Goal: Task Accomplishment & Management: Manage account settings

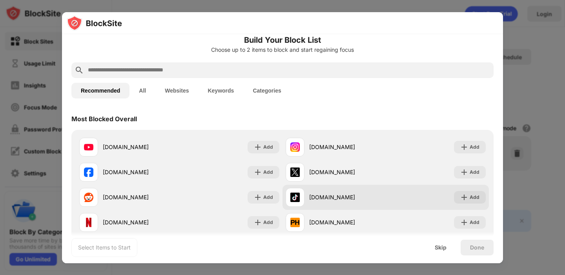
scroll to position [9, 0]
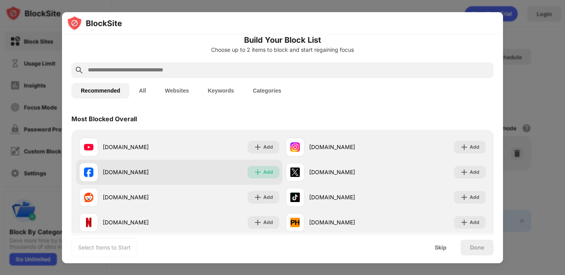
click at [255, 171] on img at bounding box center [258, 172] width 8 height 8
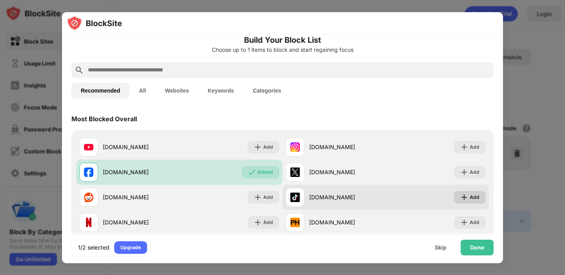
click at [474, 196] on div "Add" at bounding box center [474, 197] width 10 height 8
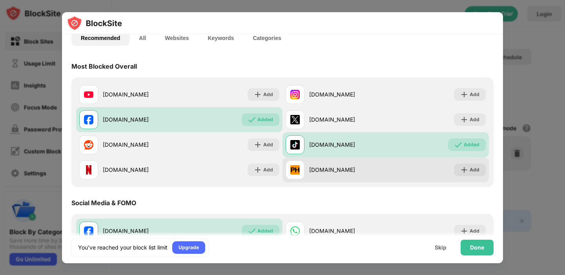
scroll to position [78, 0]
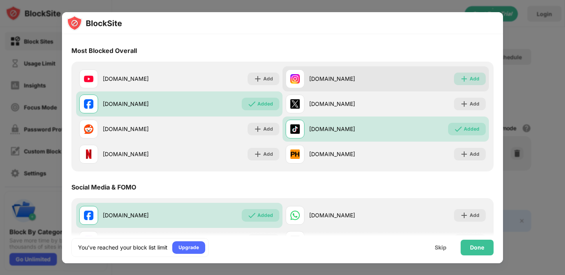
click at [474, 81] on div "Add" at bounding box center [474, 79] width 10 height 8
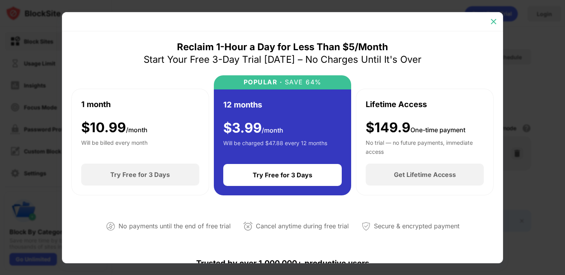
click at [494, 22] on img at bounding box center [493, 22] width 8 height 8
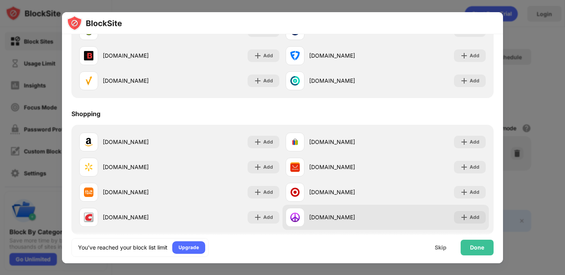
scroll to position [844, 0]
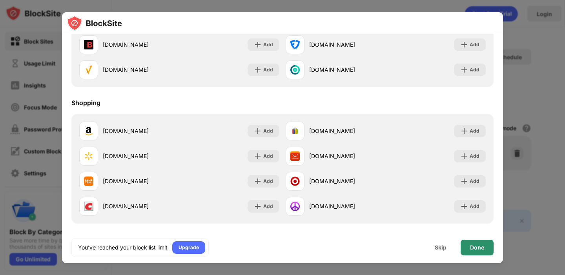
click at [471, 251] on div "Done" at bounding box center [476, 248] width 33 height 16
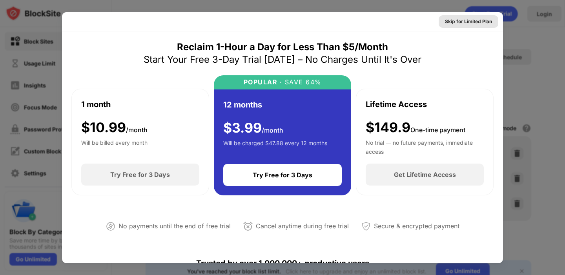
click at [471, 24] on div "Skip for Limited Plan" at bounding box center [468, 22] width 47 height 8
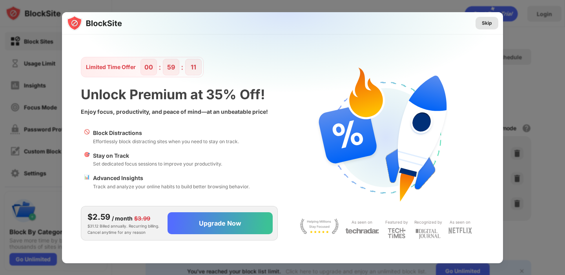
click at [495, 24] on div "Skip" at bounding box center [486, 23] width 23 height 13
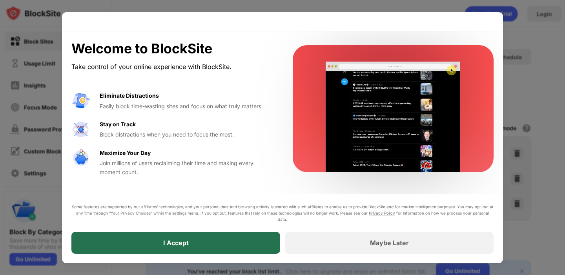
click at [213, 237] on div "I Accept" at bounding box center [175, 243] width 209 height 22
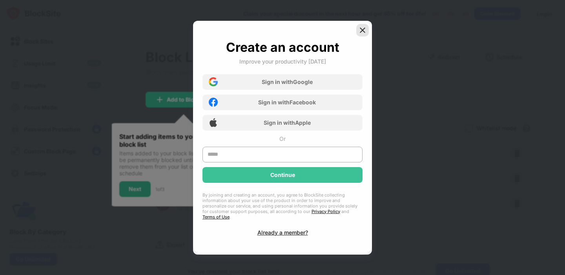
click at [360, 33] on img at bounding box center [362, 30] width 8 height 8
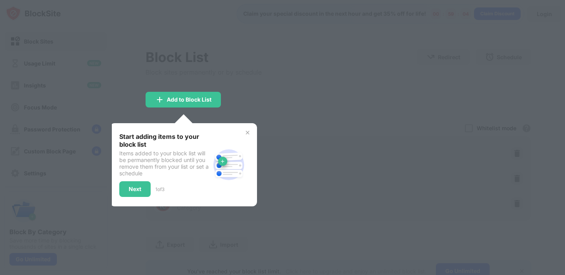
click at [247, 131] on img at bounding box center [247, 132] width 6 height 6
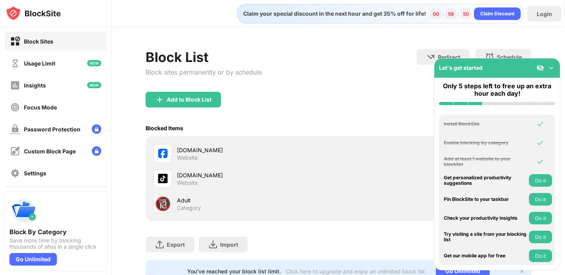
click at [351, 73] on div "Block List Block sites permanently or by schedule Redirect Choose a site to be …" at bounding box center [337, 70] width 385 height 43
